Goal: Task Accomplishment & Management: Complete application form

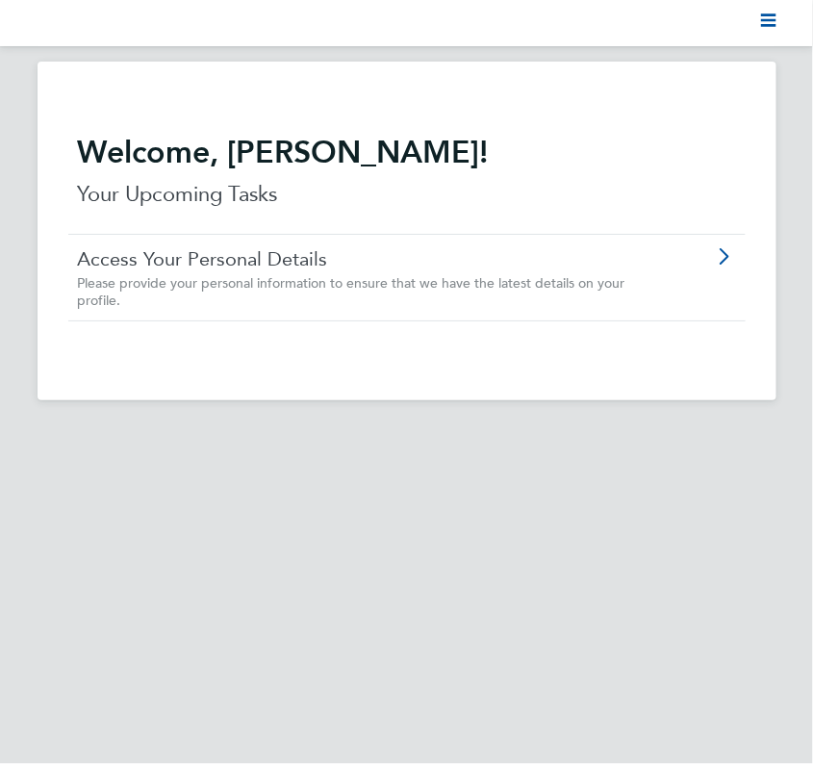
click at [679, 278] on div "Access Your Personal Details Please provide your personal information to ensure…" at bounding box center [406, 277] width 677 height 87
click at [767, 30] on svg-icon "Main navigation" at bounding box center [768, 23] width 15 height 23
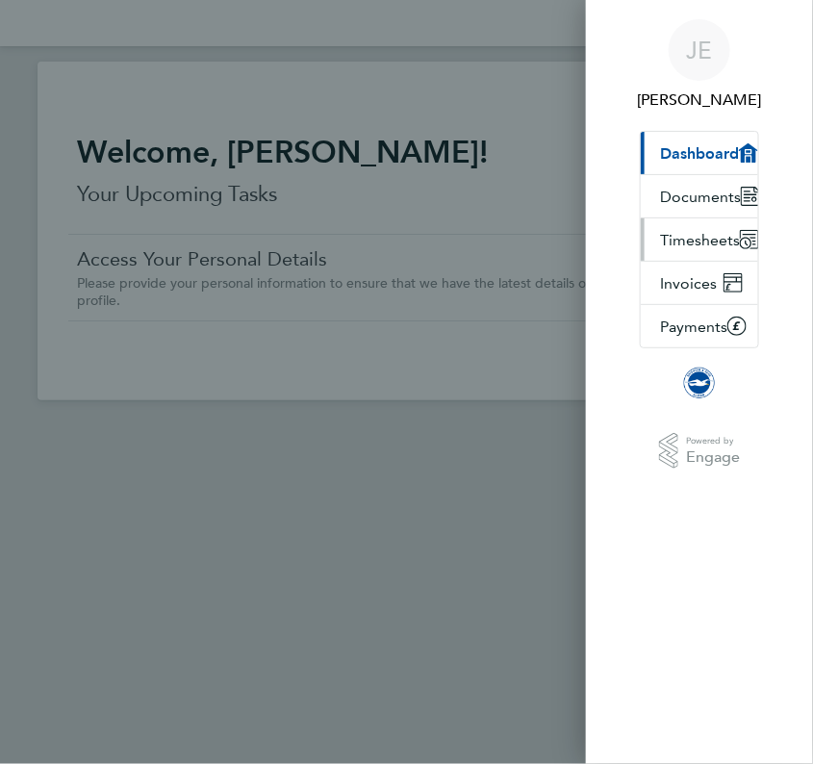
click at [725, 248] on button "Timesheets" at bounding box center [708, 239] width 134 height 42
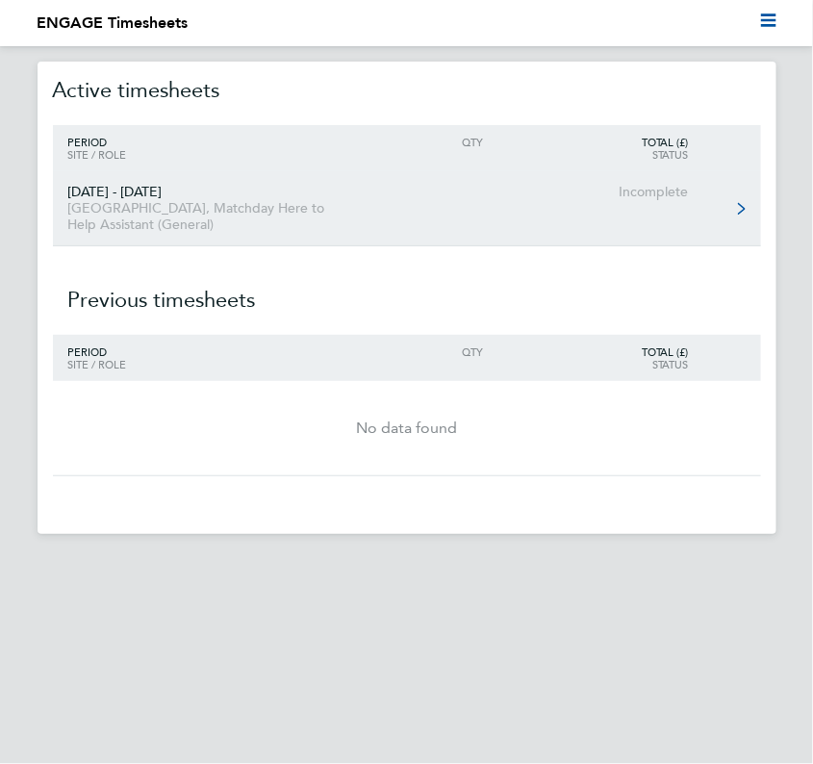
click at [720, 207] on link "01 - 31 Aug 2025 American Express Community Stadium, Matchday Here to Help Assi…" at bounding box center [407, 208] width 708 height 75
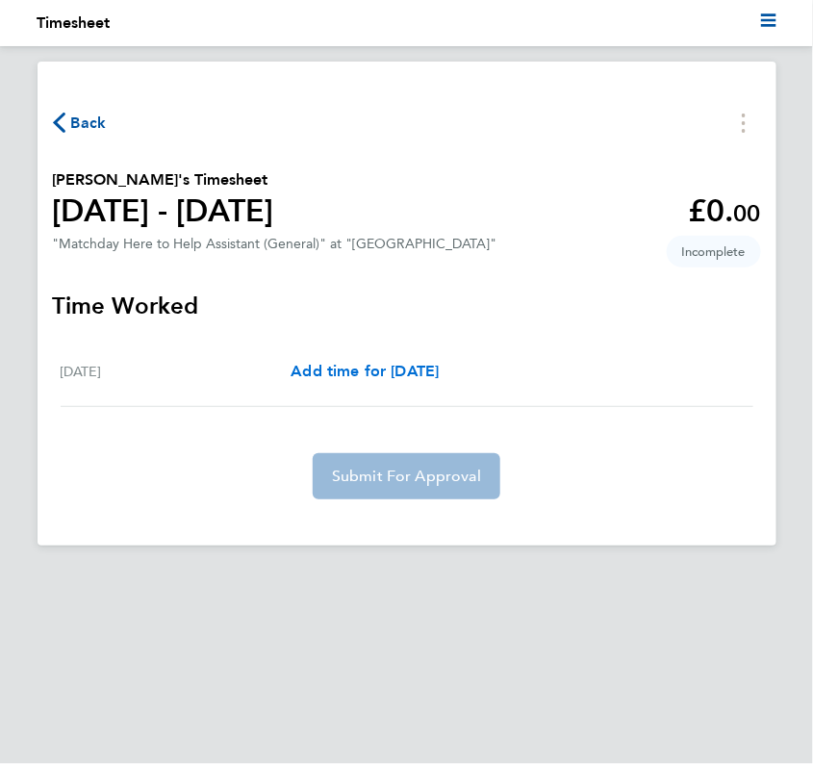
click at [439, 369] on span "Add time for Sun 31 Aug" at bounding box center [364, 371] width 148 height 18
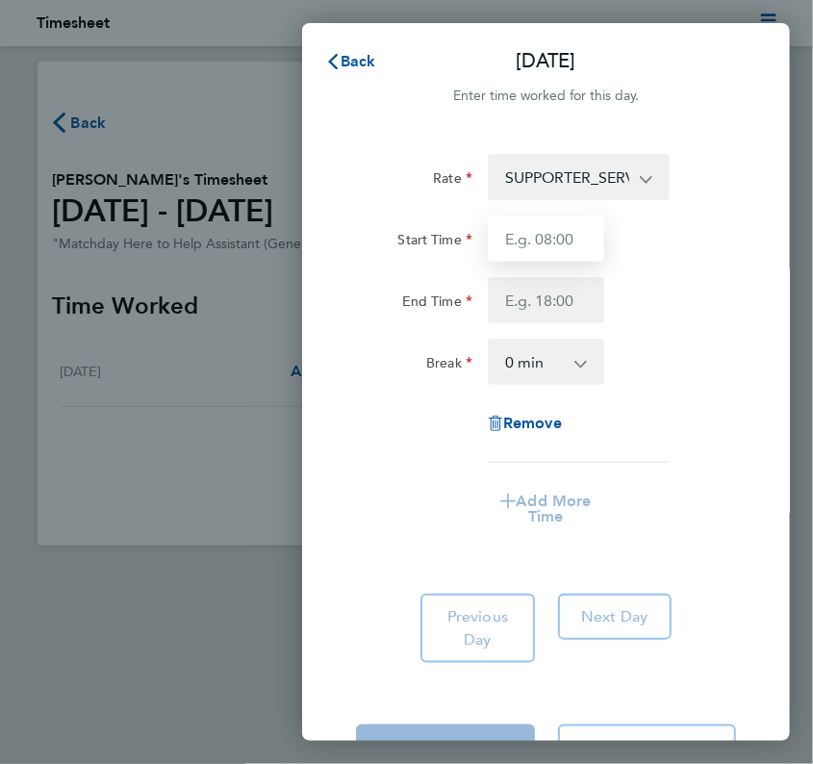
click at [548, 234] on input "Start Time" at bounding box center [546, 238] width 116 height 46
type input "11:00"
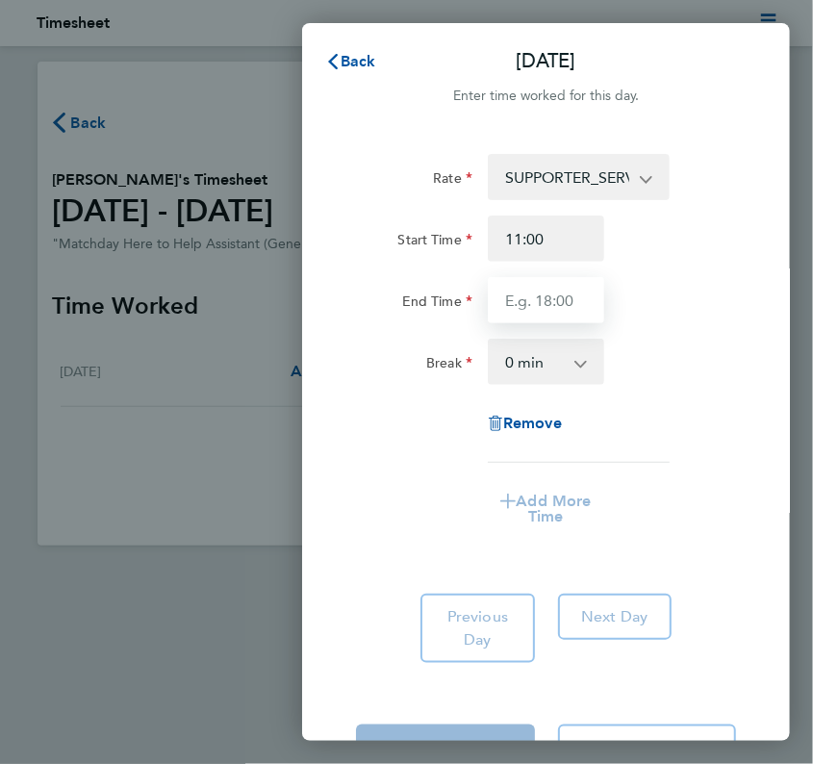
click at [566, 280] on input "End Time" at bounding box center [546, 300] width 116 height 46
type input "14:10"
click at [750, 362] on div "Rate SUPPORTER_SERVICES_HOURS - 12.98 Start Time 11:00 End Time 14:10 Break 0 m…" at bounding box center [546, 408] width 488 height 555
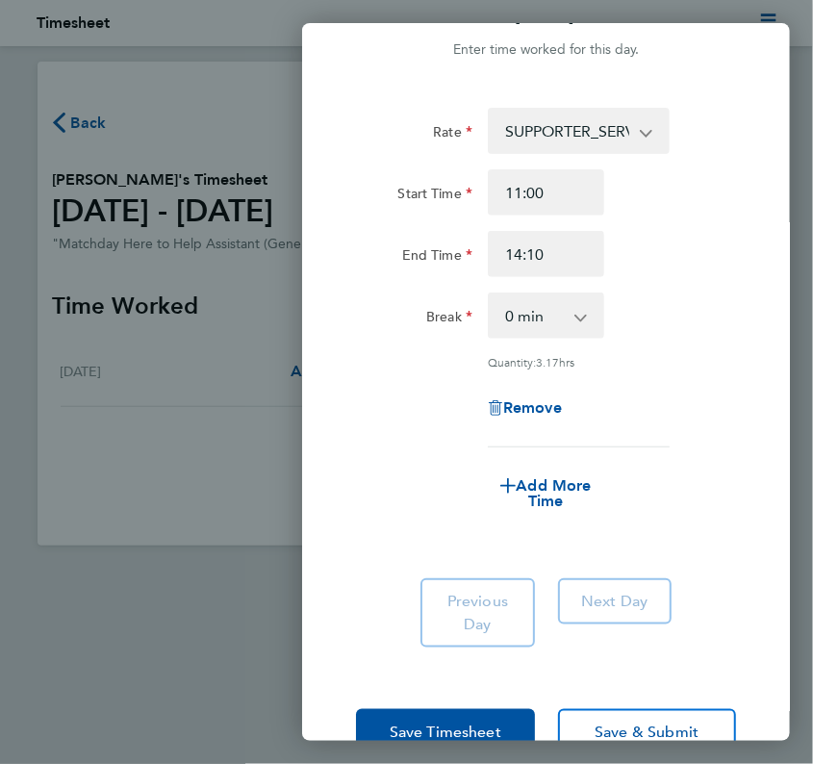
scroll to position [48, 0]
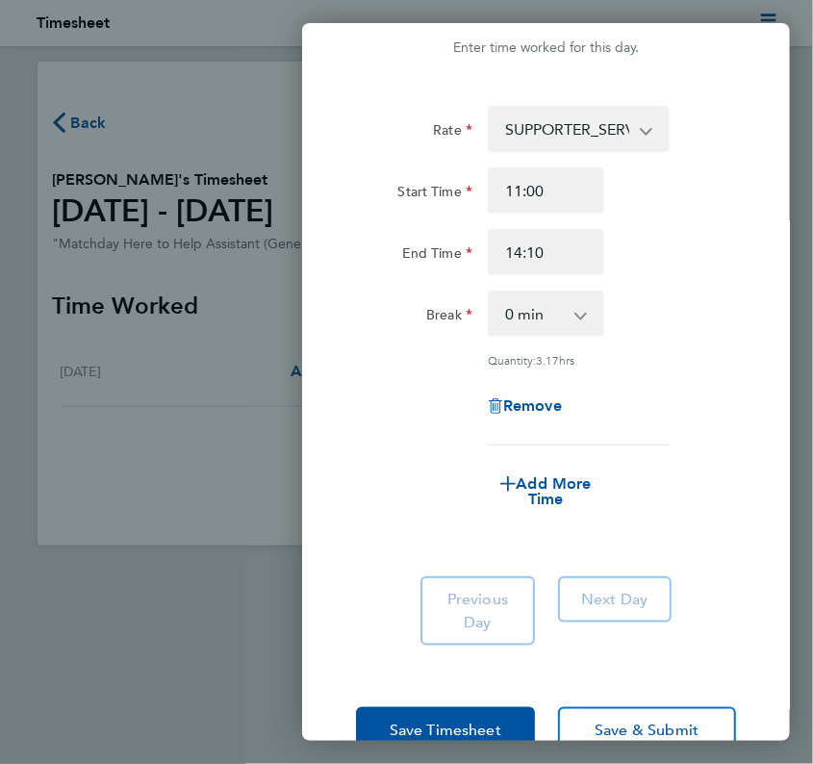
click at [631, 132] on select "SUPPORTER_SERVICES_HOURS - 12.98" at bounding box center [568, 129] width 156 height 42
click at [719, 89] on div "Rate SUPPORTER_SERVICES_HOURS - 12.98 Start Time 11:00 End Time 14:10 Break 0 m…" at bounding box center [546, 376] width 488 height 586
click at [643, 115] on select "SUPPORTER_SERVICES_HOURS - 12.98" at bounding box center [568, 129] width 156 height 42
click at [704, 88] on div "Rate SUPPORTER_SERVICES_HOURS - 12.98 Start Time 11:00 End Time 14:10 Break 0 m…" at bounding box center [546, 376] width 488 height 586
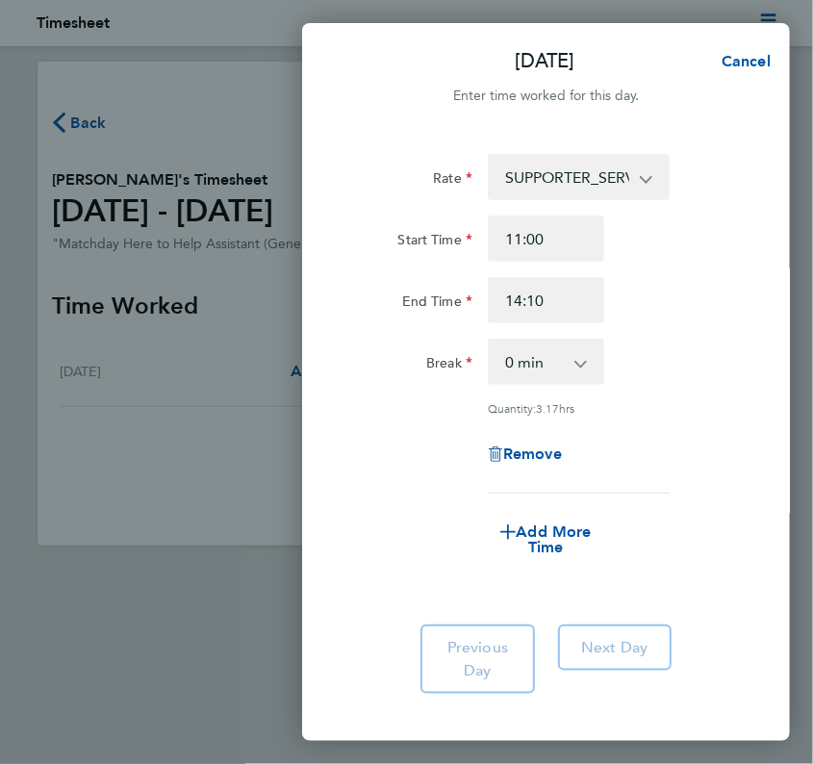
scroll to position [58, 0]
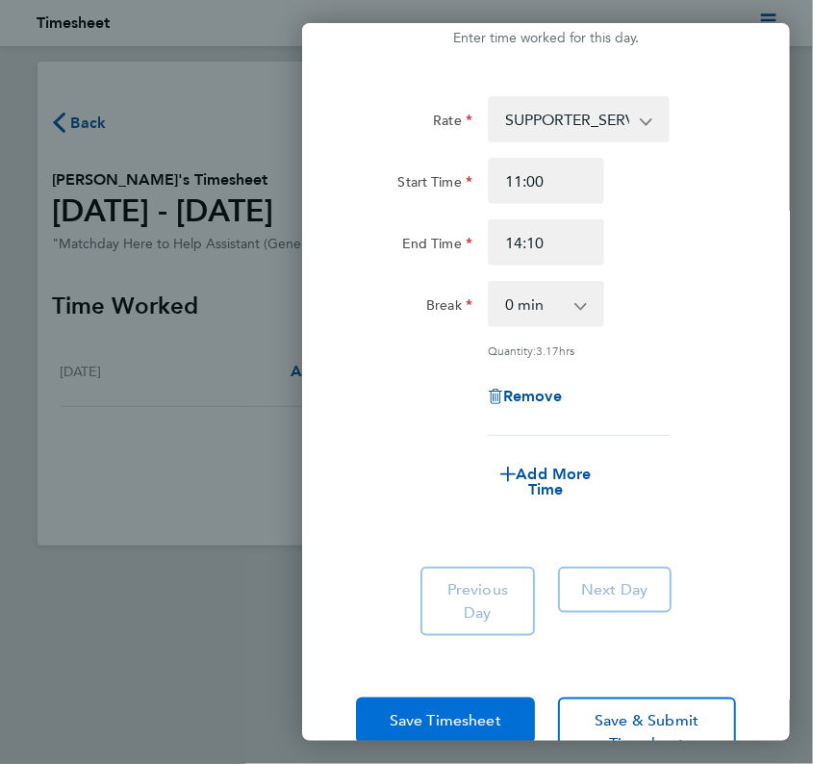
click at [513, 708] on button "Save Timesheet" at bounding box center [445, 720] width 179 height 46
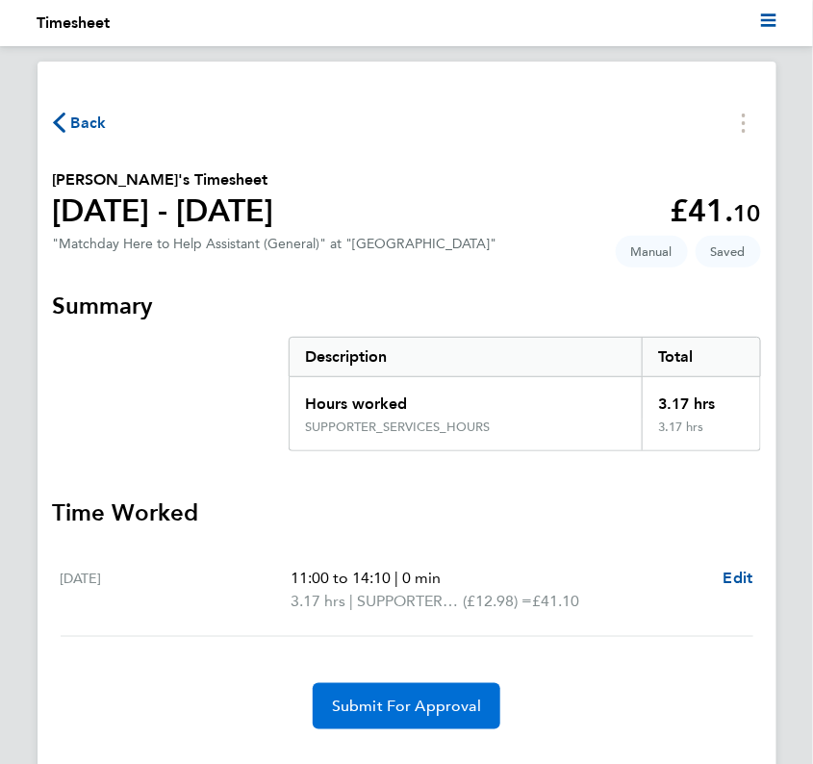
click at [438, 707] on span "Submit For Approval" at bounding box center [406, 705] width 149 height 19
